Goal: Transaction & Acquisition: Register for event/course

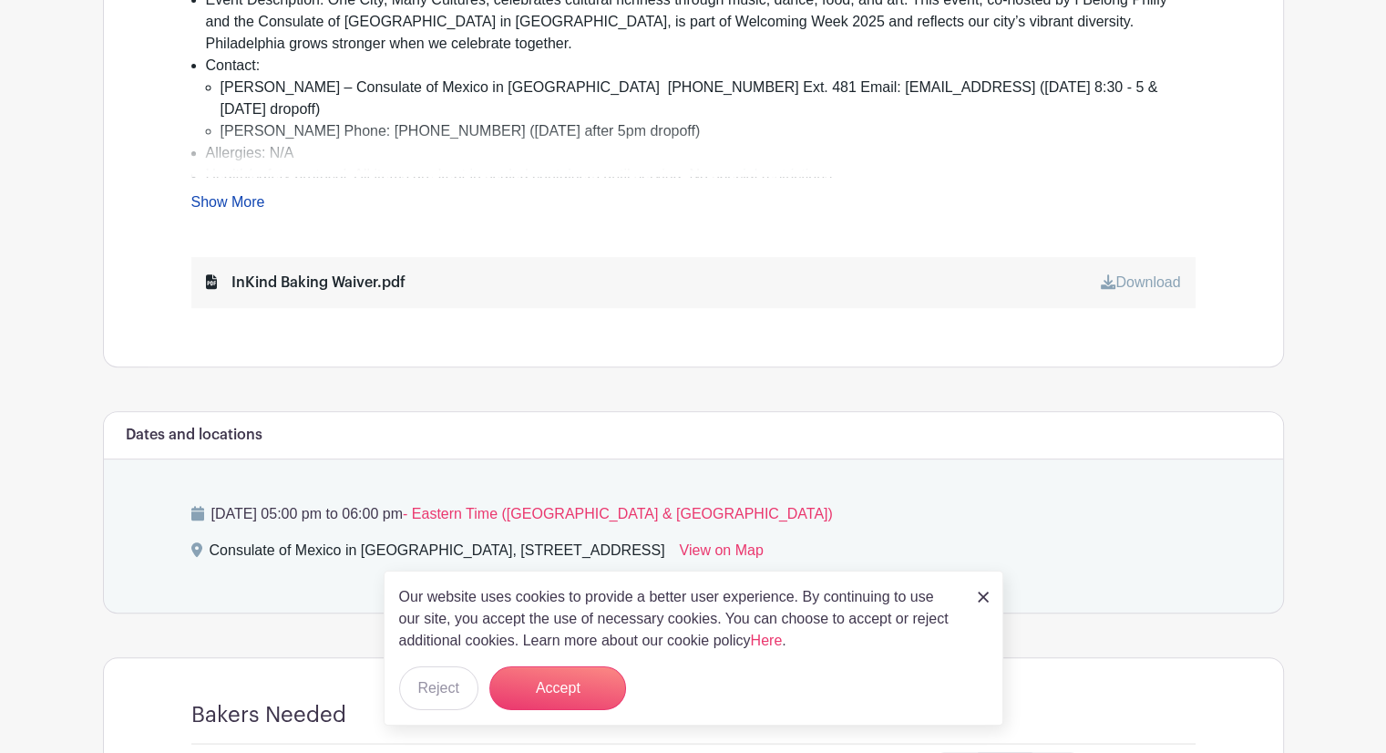
scroll to position [714, 0]
click at [980, 585] on link at bounding box center [983, 596] width 11 height 22
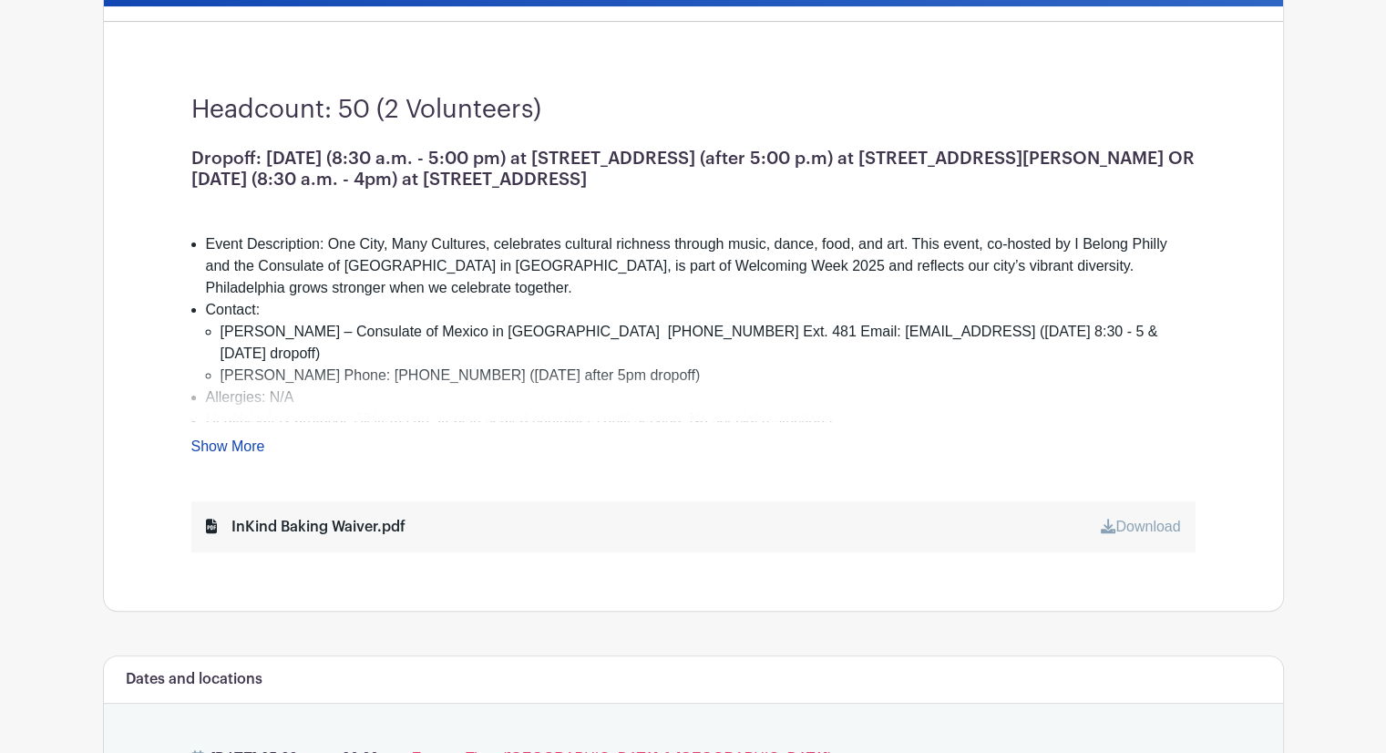
scroll to position [474, 0]
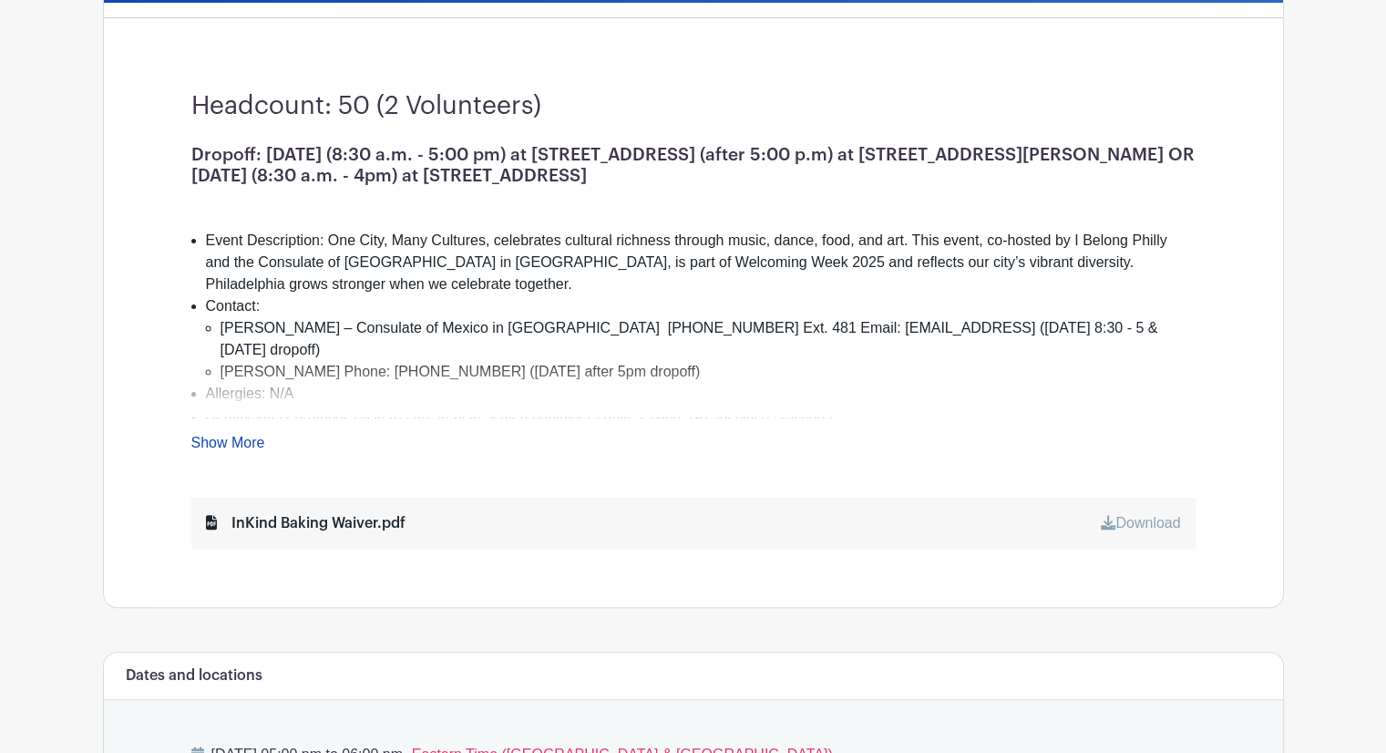
click at [244, 435] on link "Show More" at bounding box center [228, 446] width 74 height 23
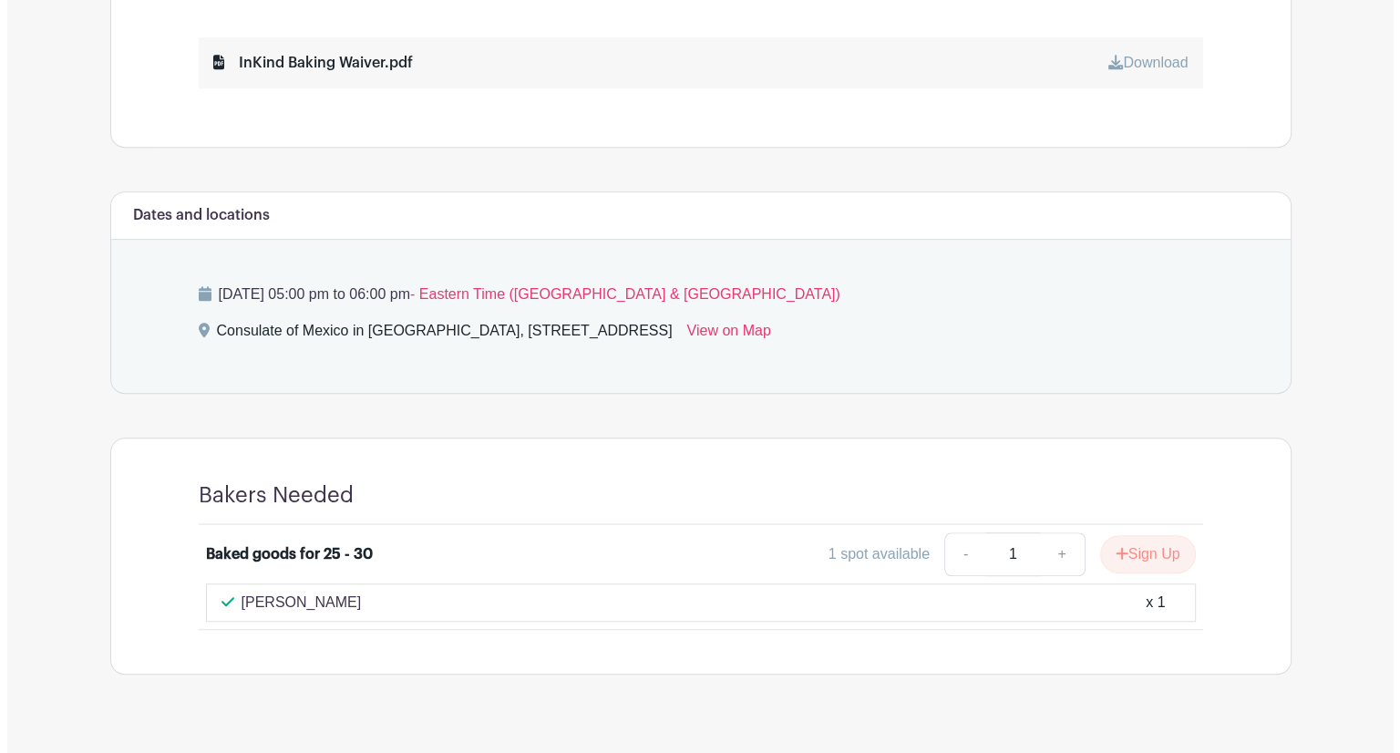
scroll to position [1127, 0]
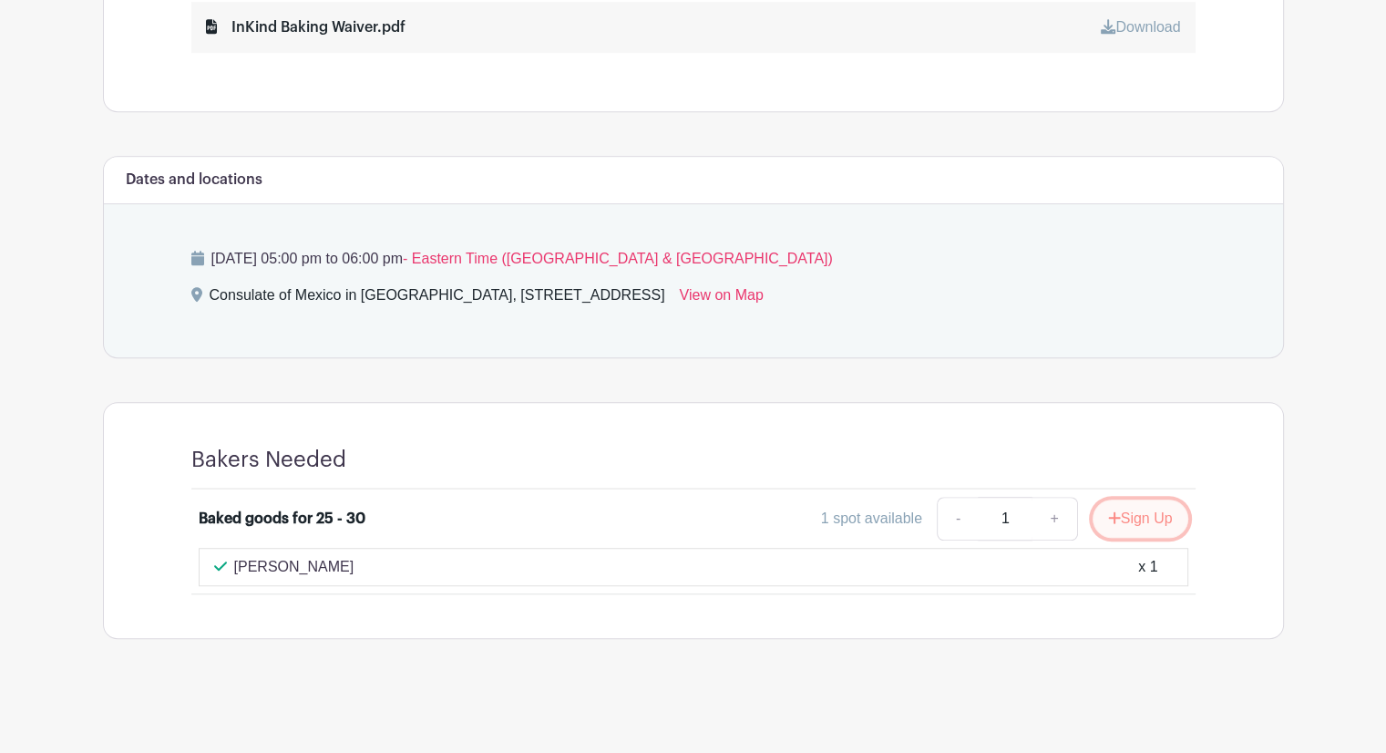
click at [1132, 510] on button "Sign Up" at bounding box center [1141, 518] width 96 height 38
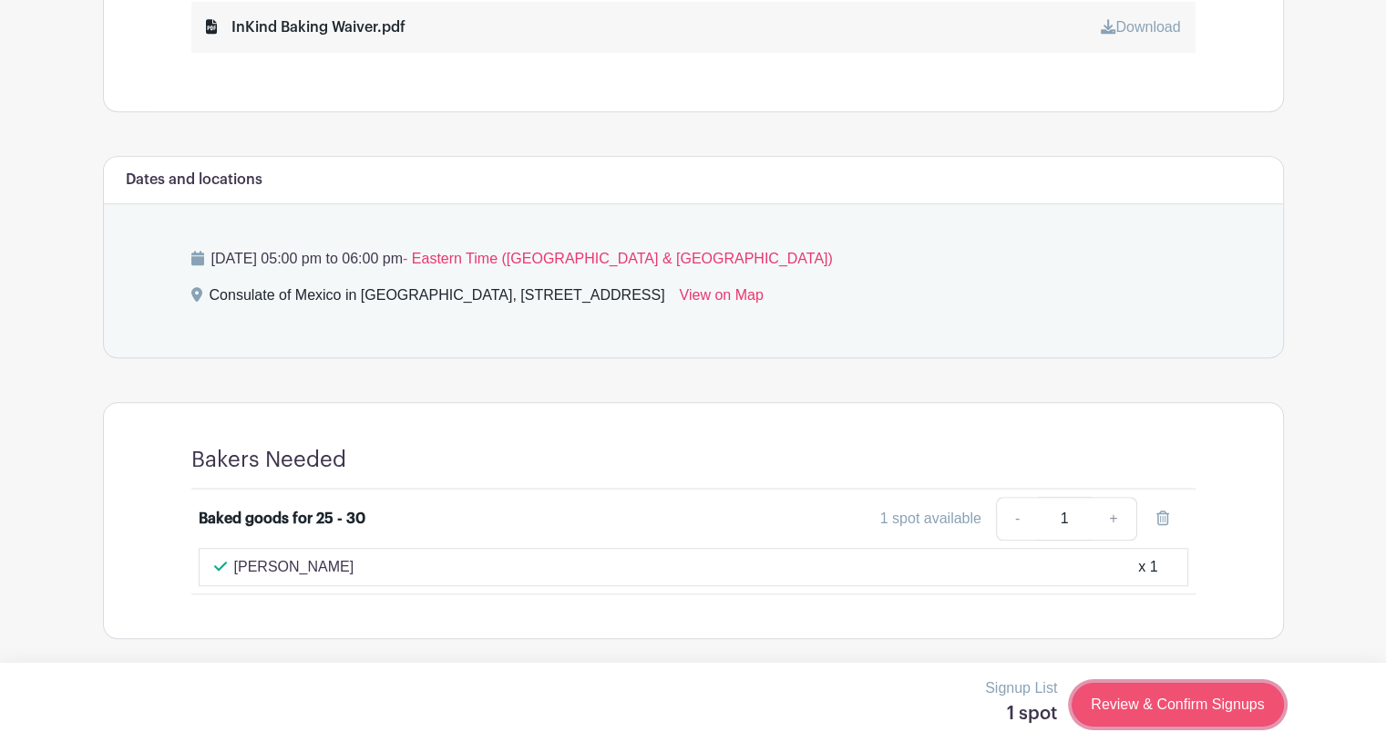
click at [1141, 698] on link "Review & Confirm Signups" at bounding box center [1177, 705] width 211 height 44
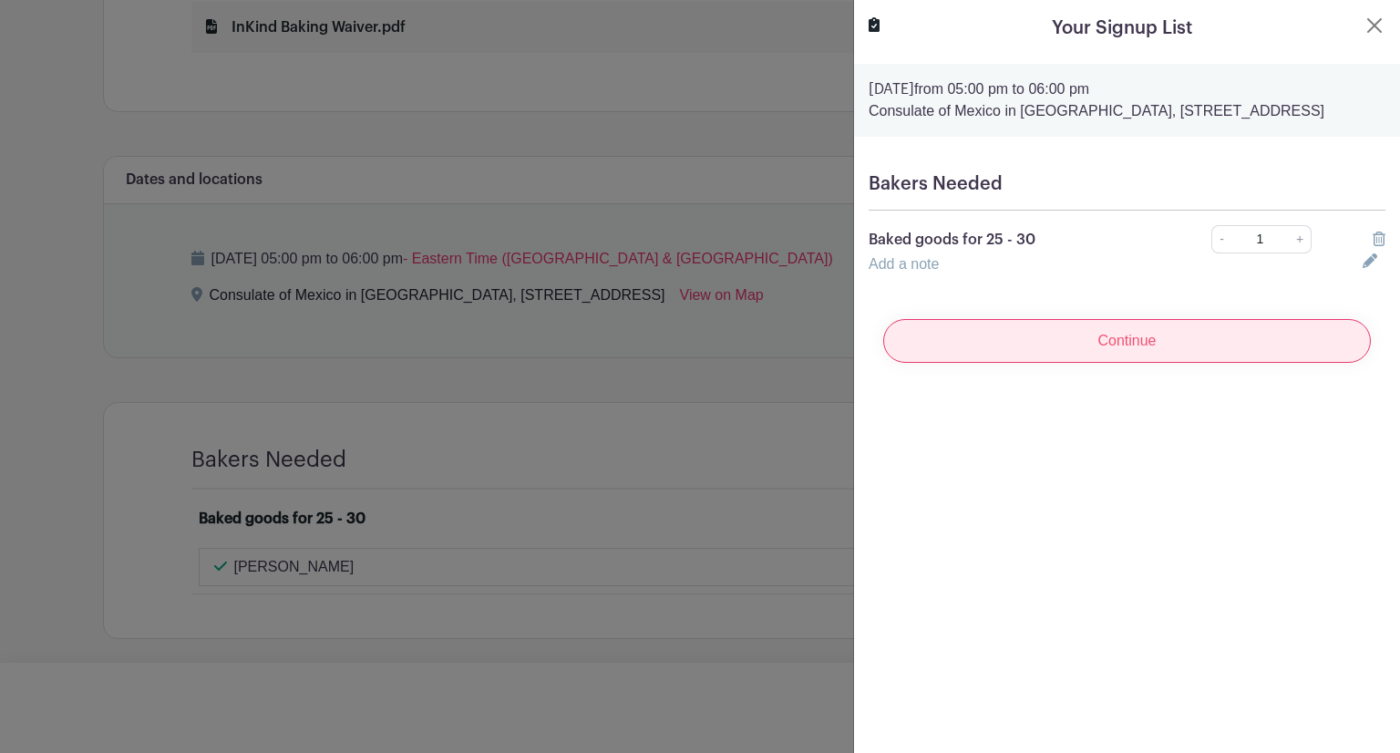
click at [1115, 356] on input "Continue" at bounding box center [1127, 341] width 488 height 44
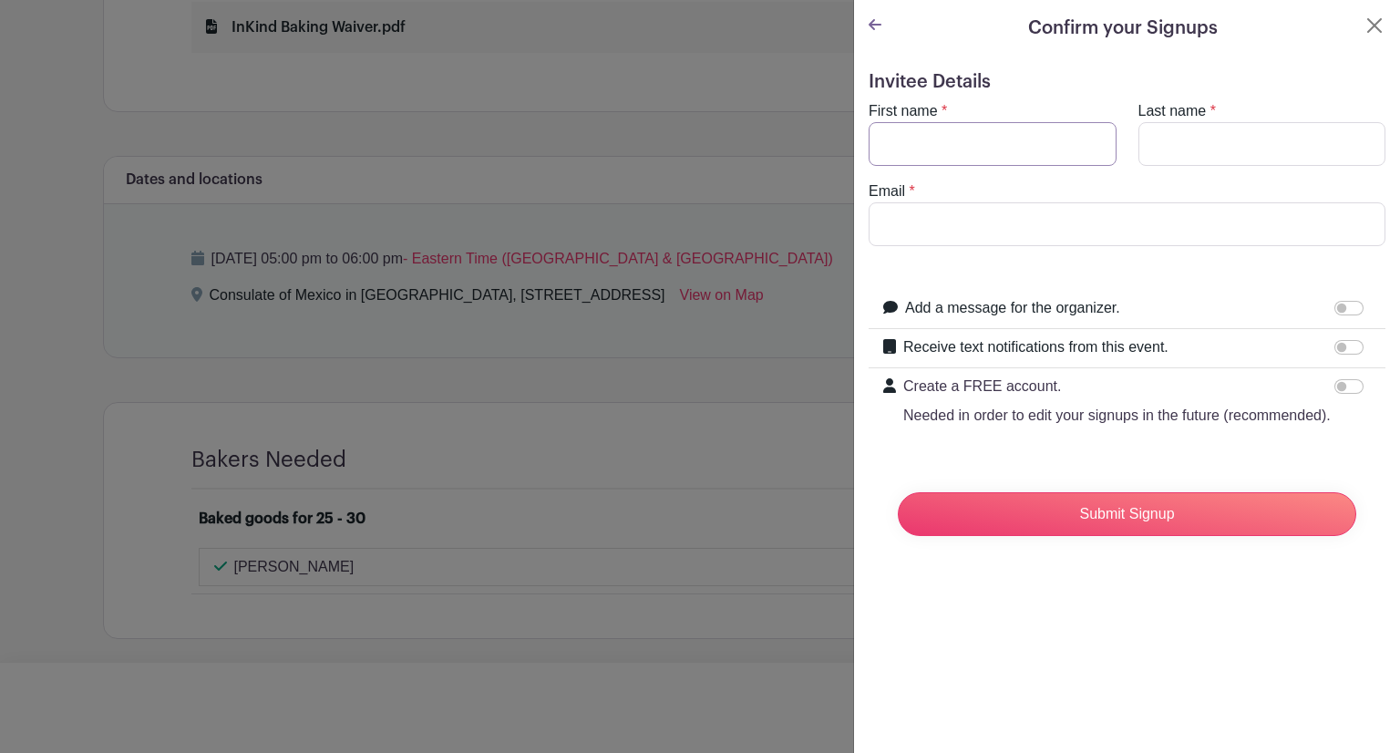
click at [923, 129] on input "First name" at bounding box center [992, 144] width 248 height 44
type input "[PERSON_NAME]"
type input "[EMAIL_ADDRESS][DOMAIN_NAME]"
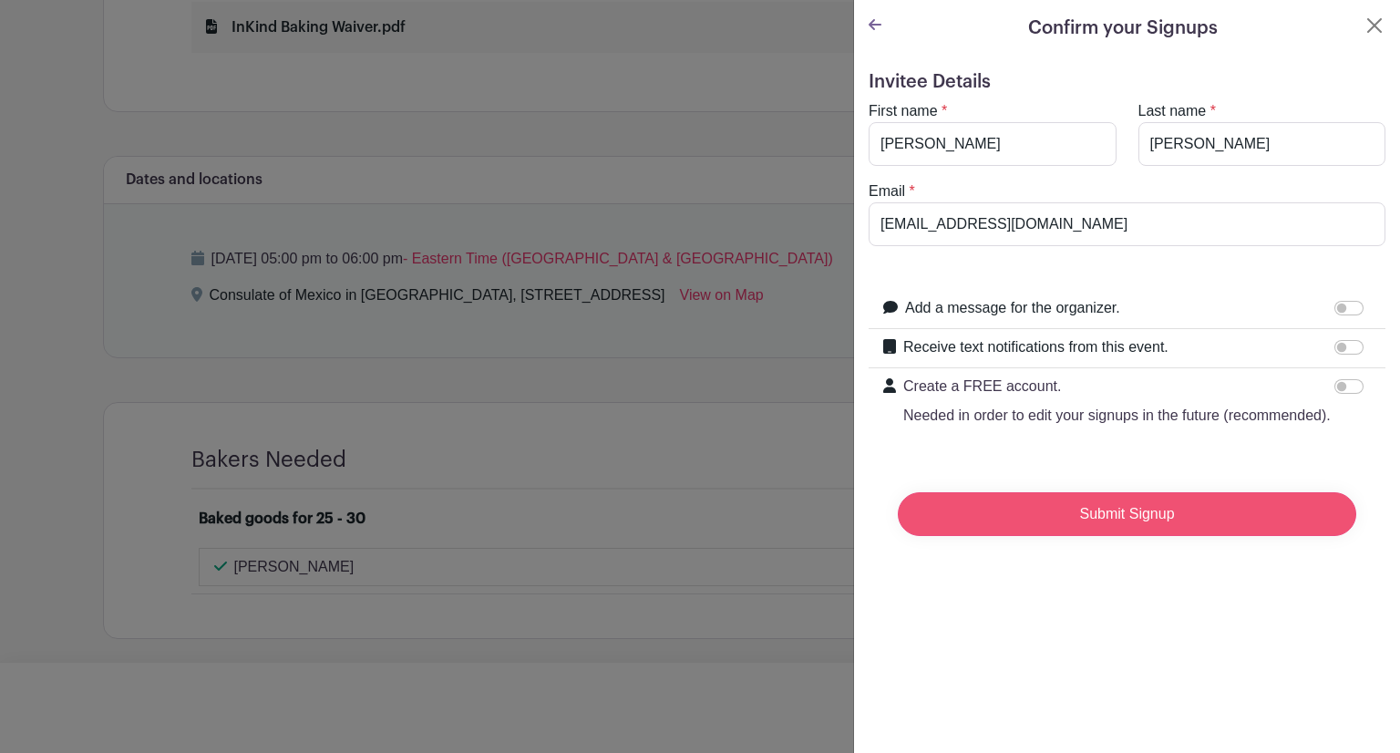
click at [1114, 536] on input "Submit Signup" at bounding box center [1127, 514] width 458 height 44
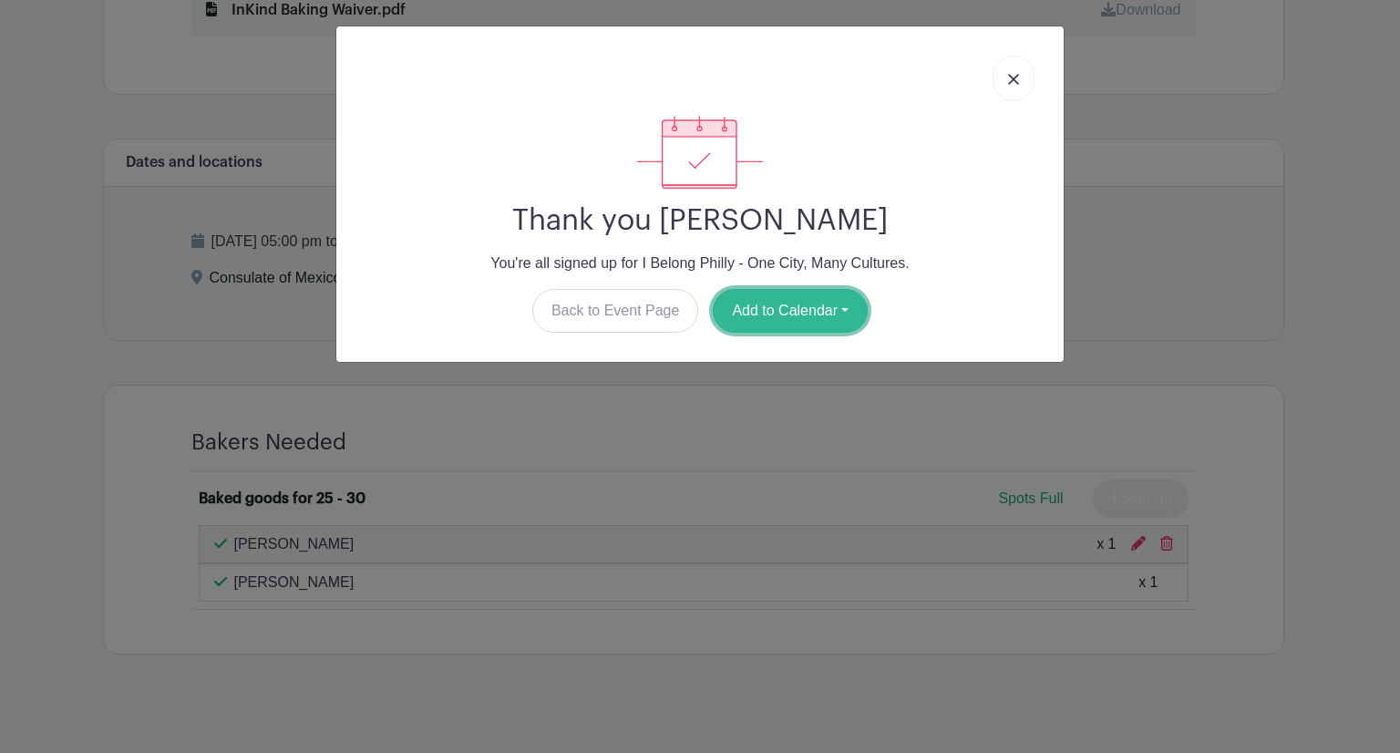
click at [806, 300] on button "Add to Calendar" at bounding box center [790, 311] width 155 height 44
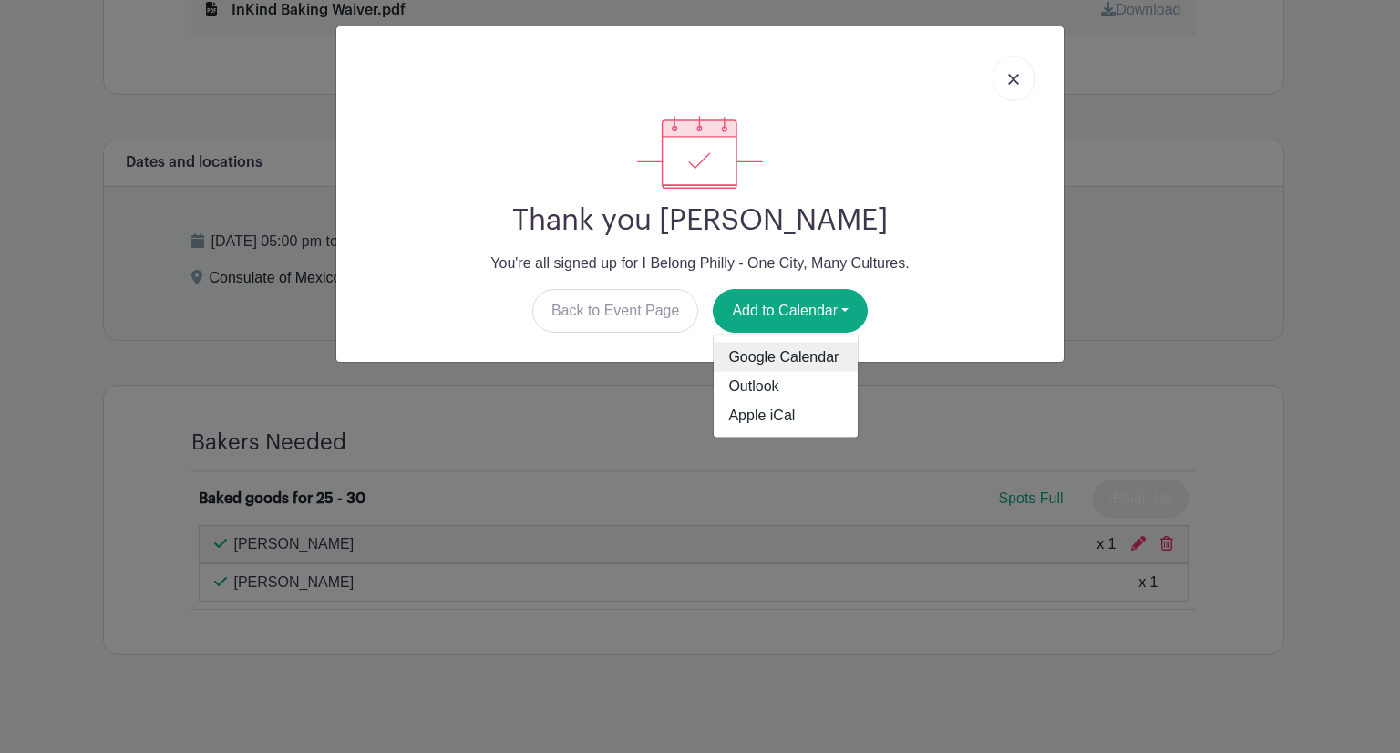
click at [796, 353] on link "Google Calendar" at bounding box center [785, 357] width 144 height 29
